Goal: Task Accomplishment & Management: Manage account settings

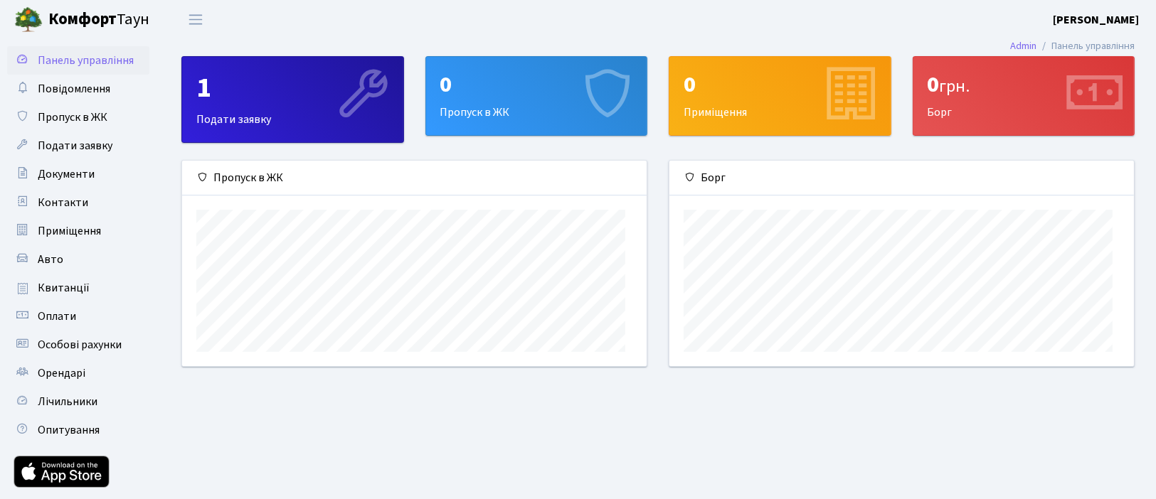
scroll to position [220, 464]
click at [85, 296] on span "Квитанції" at bounding box center [64, 288] width 52 height 16
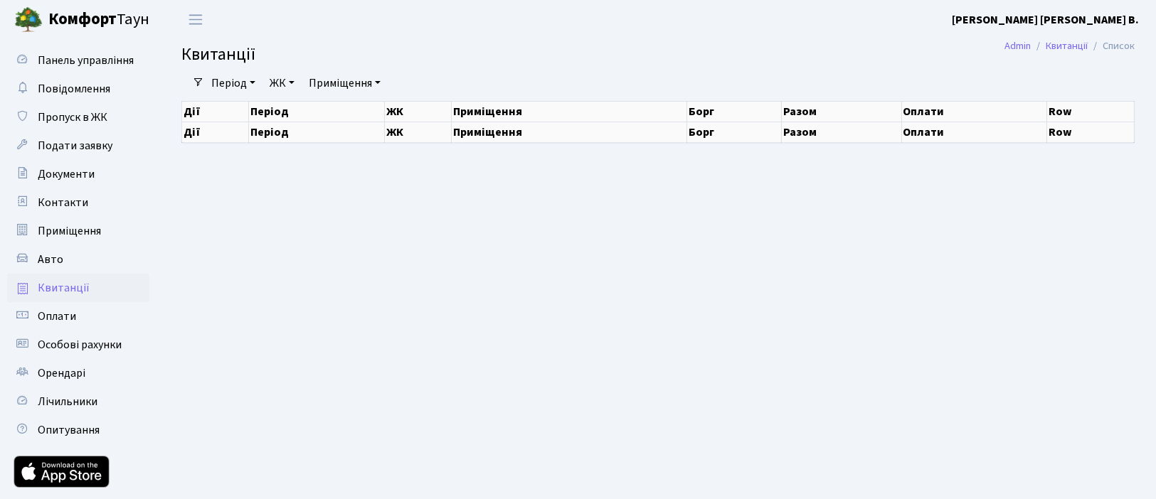
select select "25"
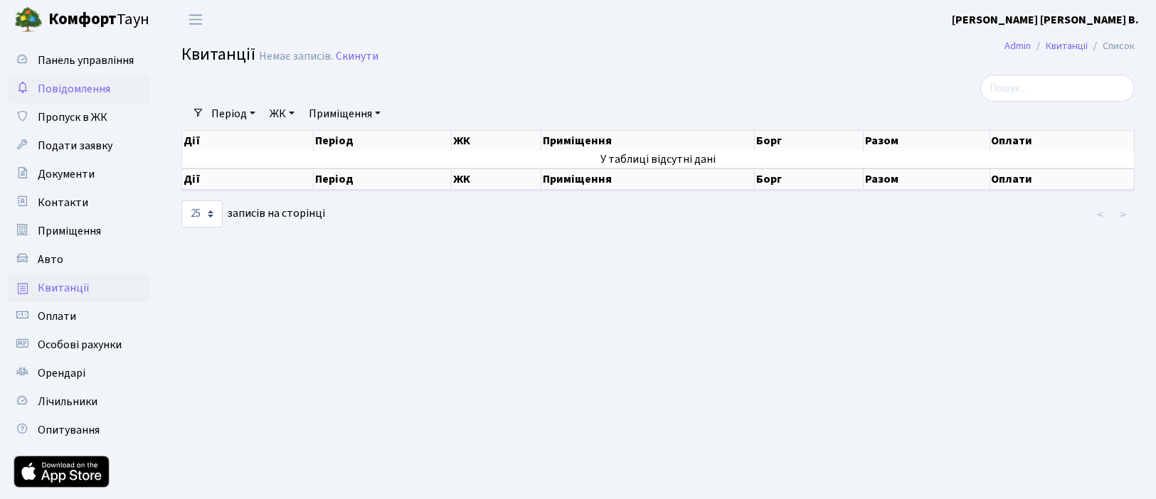
click at [68, 97] on span "Повідомлення" at bounding box center [74, 89] width 73 height 16
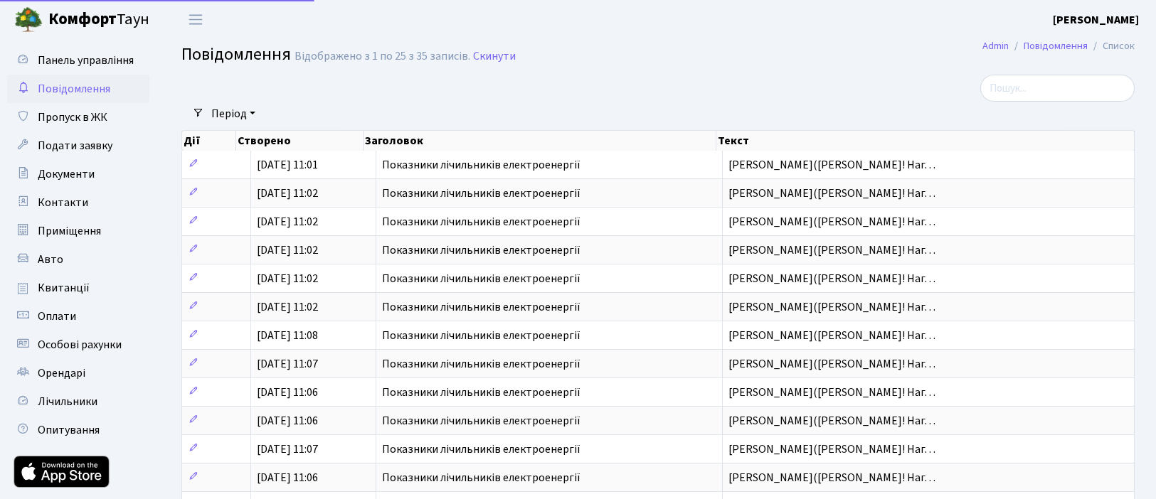
select select "25"
click at [1064, 21] on b "[PERSON_NAME]" at bounding box center [1095, 20] width 86 height 16
click at [1005, 89] on link "Вийти" at bounding box center [1067, 78] width 142 height 22
